Goal: Find specific page/section: Find specific page/section

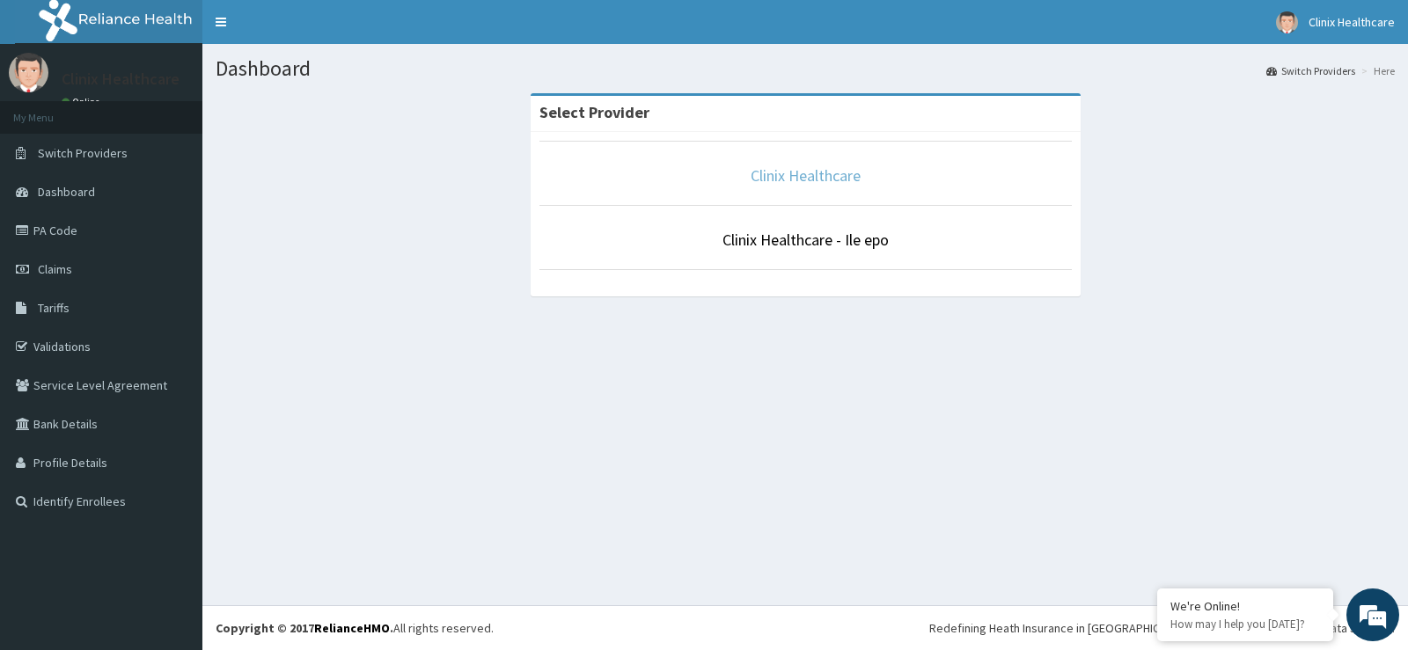
click at [800, 173] on link "Clinix Healthcare" at bounding box center [806, 175] width 110 height 20
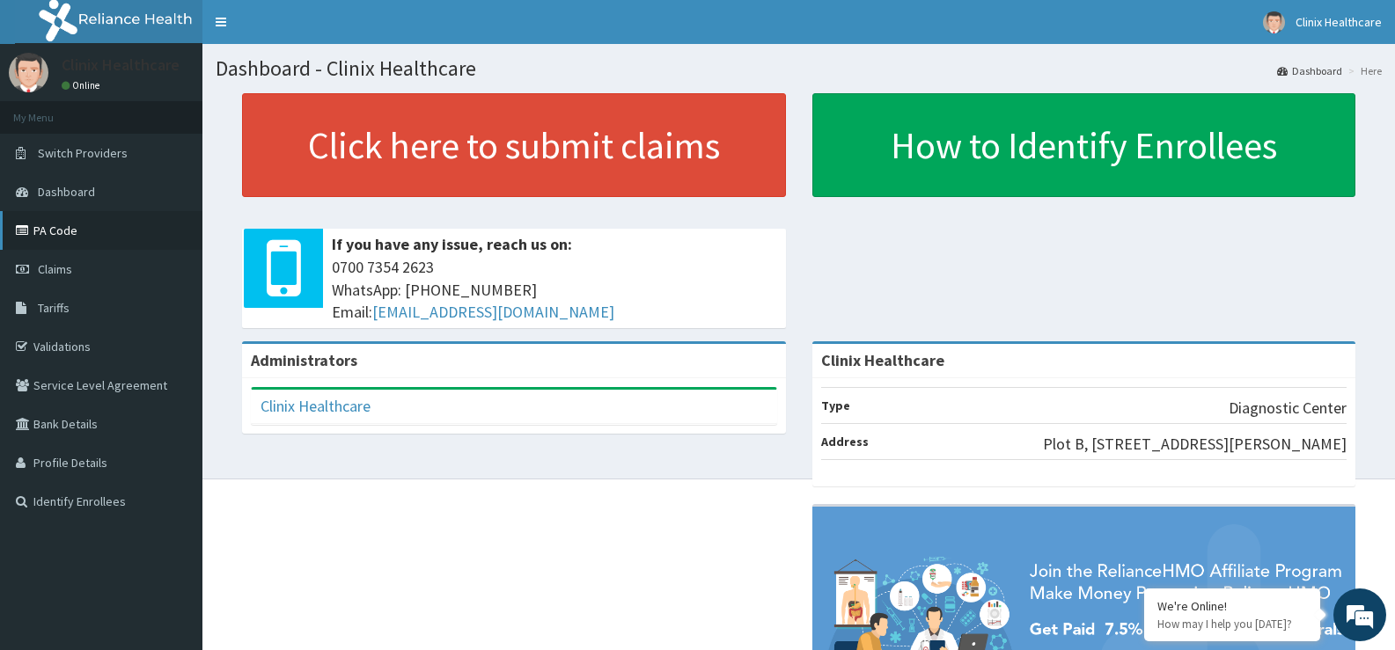
click at [57, 232] on link "PA Code" at bounding box center [101, 230] width 202 height 39
